Goal: Task Accomplishment & Management: Complete application form

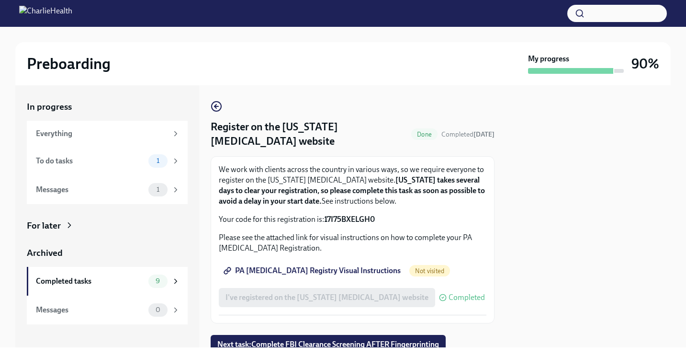
scroll to position [37, 0]
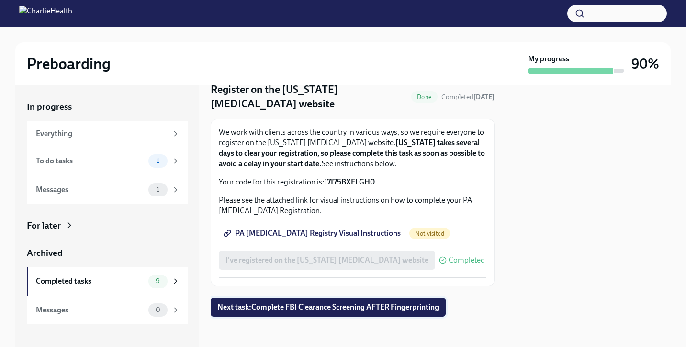
click at [261, 305] on span "Next task : Complete FBI Clearance Screening AFTER Fingerprinting" at bounding box center [328, 307] width 222 height 10
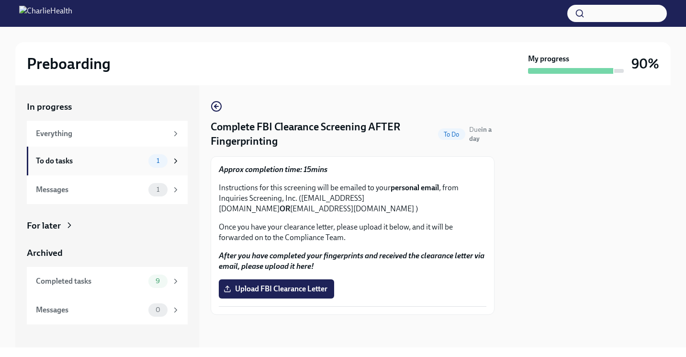
click at [133, 162] on div "To do tasks" at bounding box center [90, 161] width 109 height 11
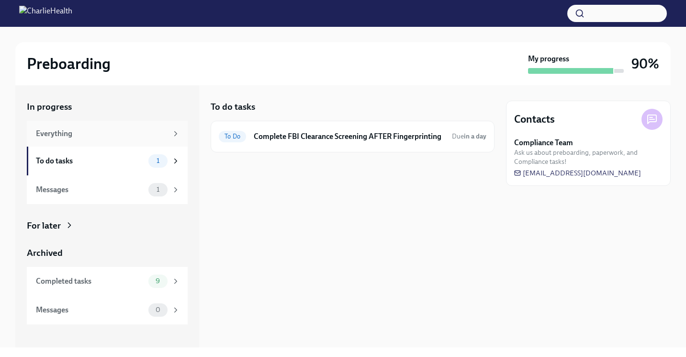
click at [103, 130] on div "Everything" at bounding box center [102, 133] width 132 height 11
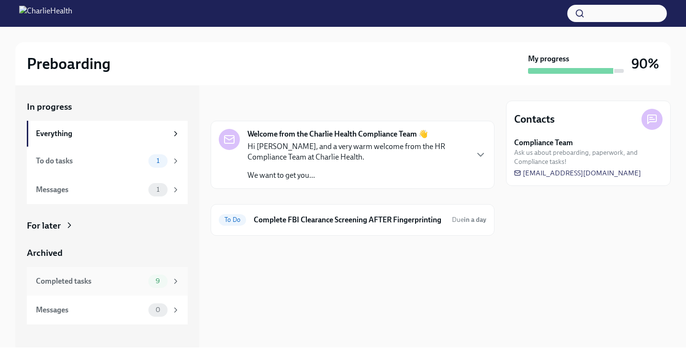
click at [102, 276] on div "Completed tasks" at bounding box center [90, 281] width 109 height 11
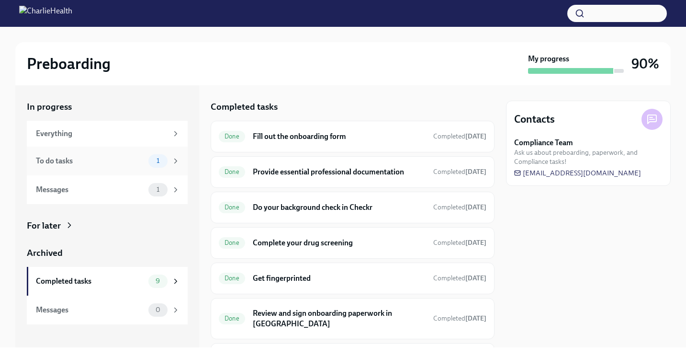
click at [65, 163] on div "To do tasks" at bounding box center [90, 161] width 109 height 11
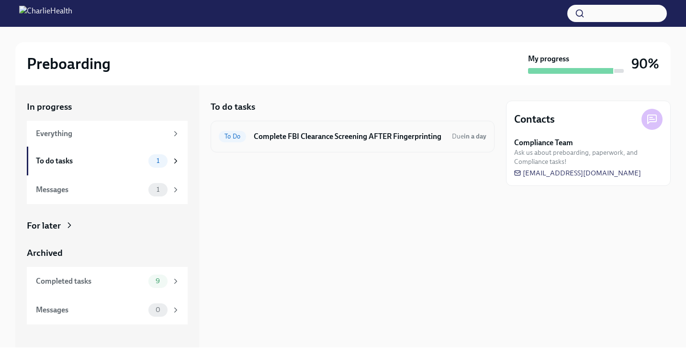
click at [303, 139] on h6 "Complete FBI Clearance Screening AFTER Fingerprinting" at bounding box center [349, 136] width 191 height 11
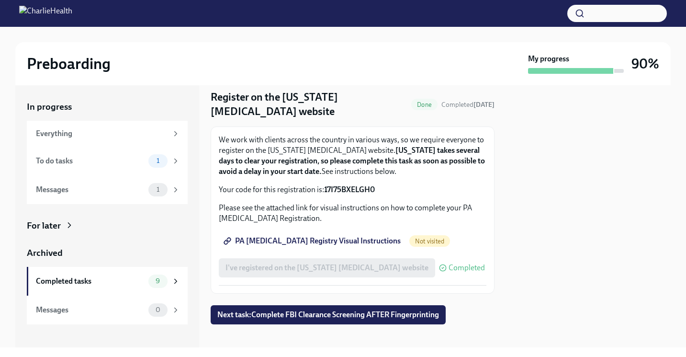
scroll to position [37, 0]
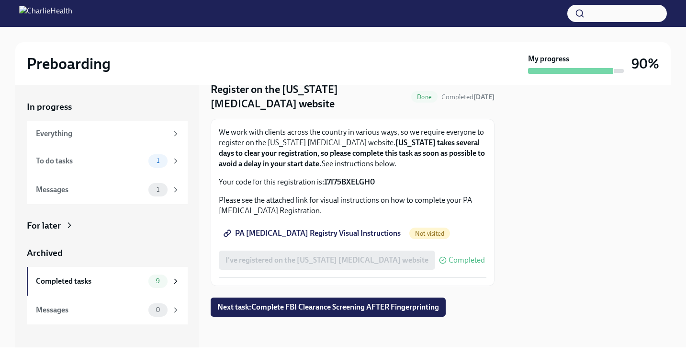
click at [341, 230] on span "PA [MEDICAL_DATA] Registry Visual Instructions" at bounding box center [313, 234] width 175 height 10
